Goal: Contribute content

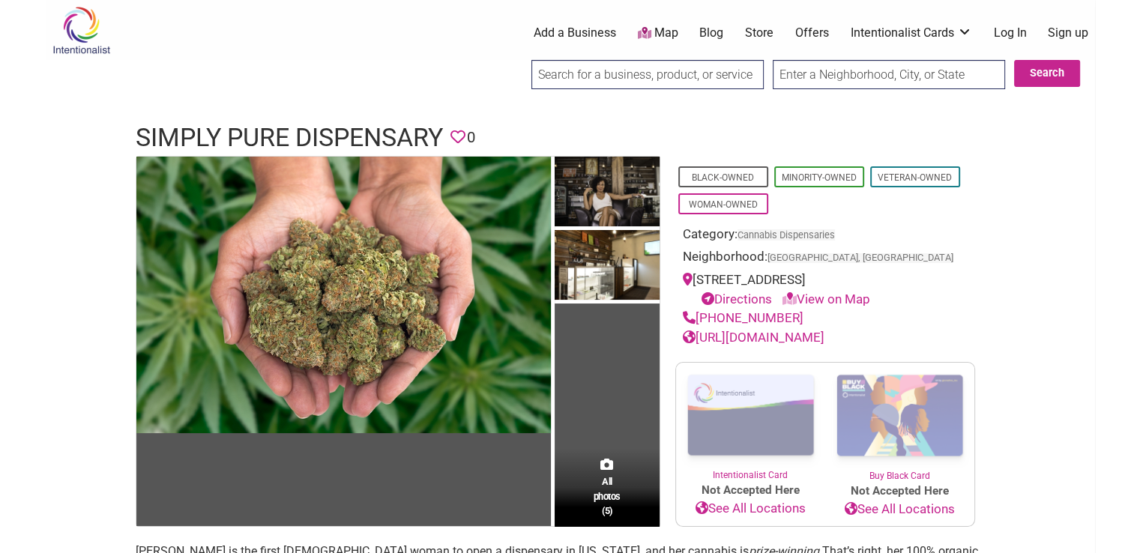
click at [591, 35] on link "Add a Business" at bounding box center [575, 33] width 82 height 16
